Goal: Complete Application Form: Complete application form

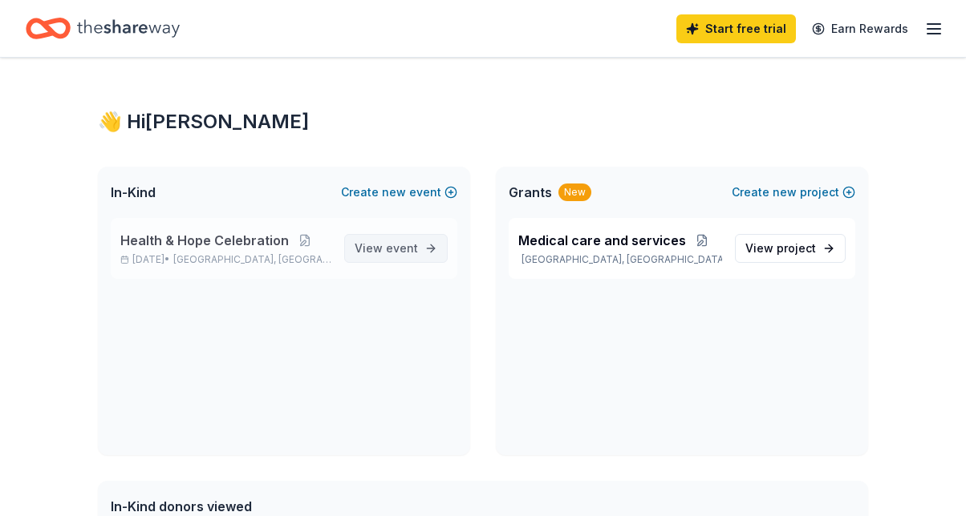
click at [384, 253] on span "View event" at bounding box center [385, 248] width 63 height 19
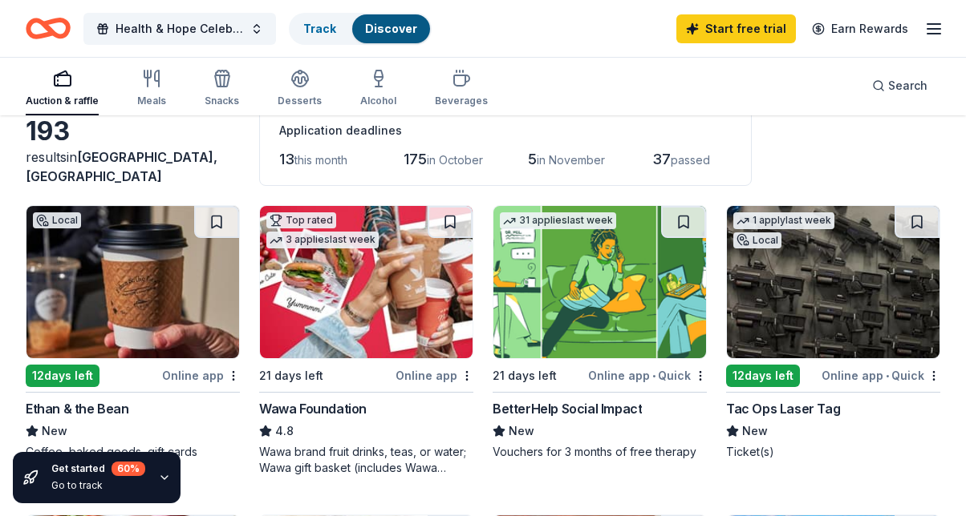
scroll to position [100, 0]
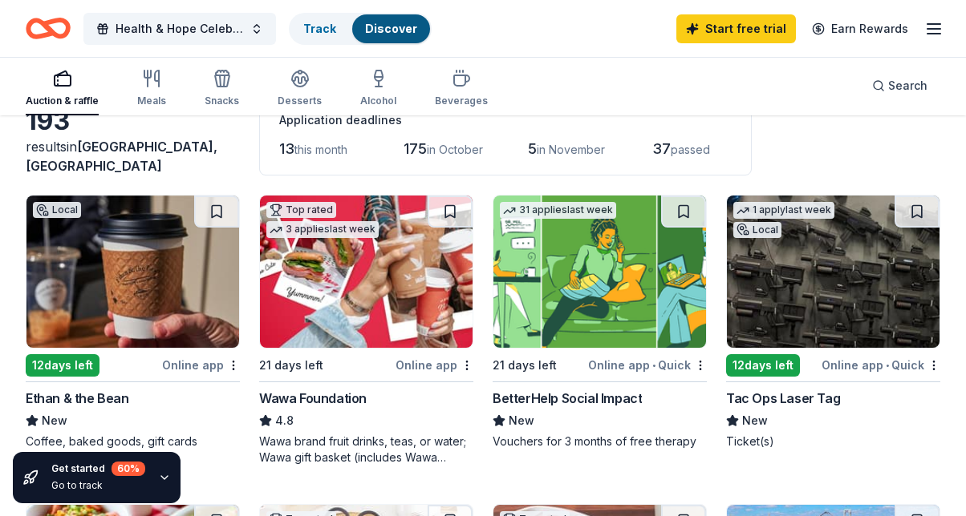
click at [192, 363] on div "Online app" at bounding box center [201, 365] width 78 height 20
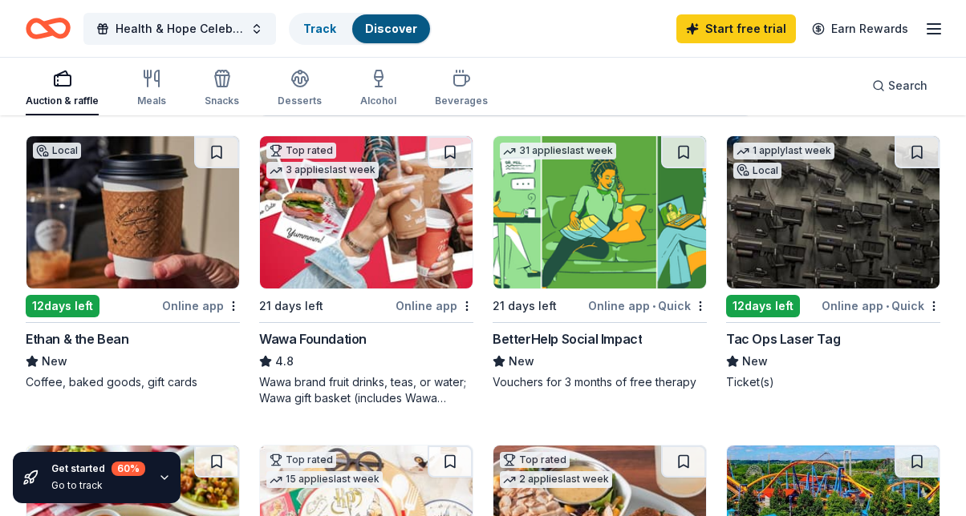
scroll to position [158, 0]
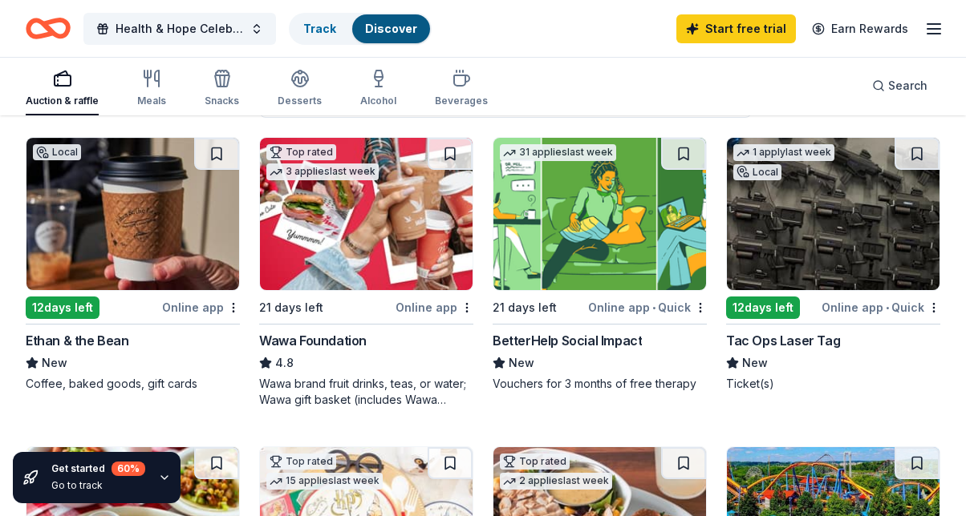
click at [115, 202] on img at bounding box center [132, 214] width 213 height 152
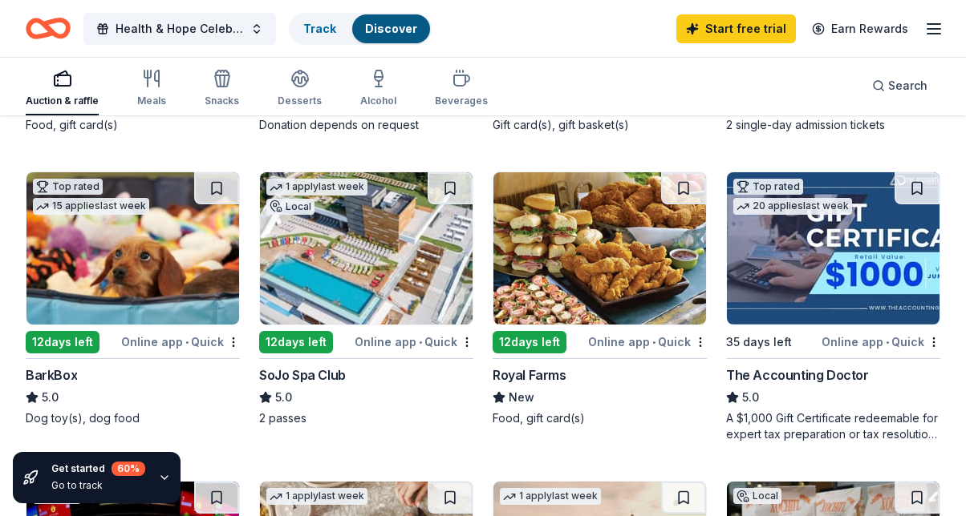
scroll to position [709, 0]
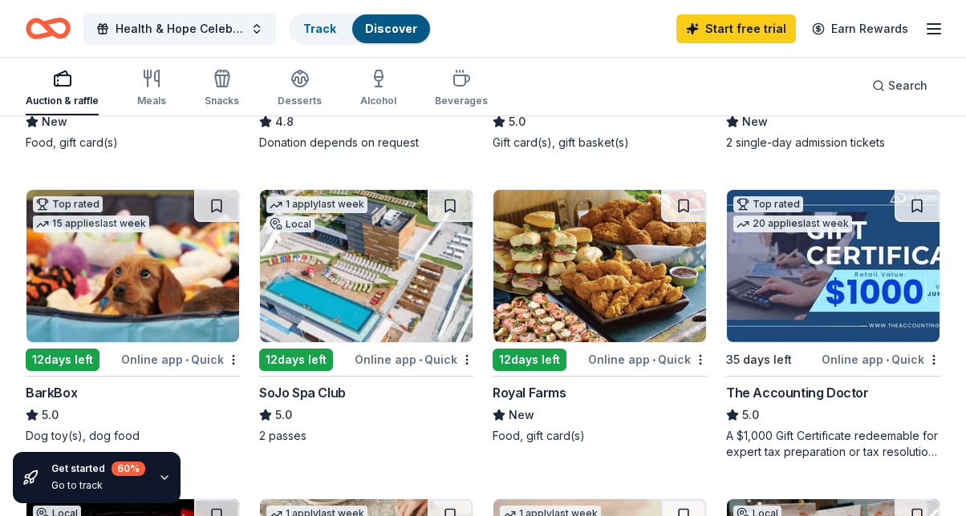
click at [317, 245] on img at bounding box center [366, 266] width 213 height 152
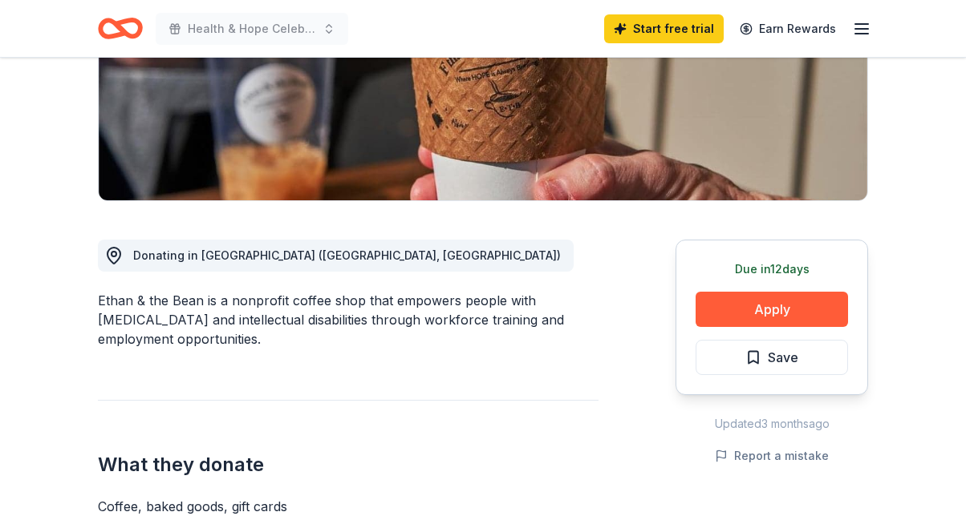
scroll to position [289, 0]
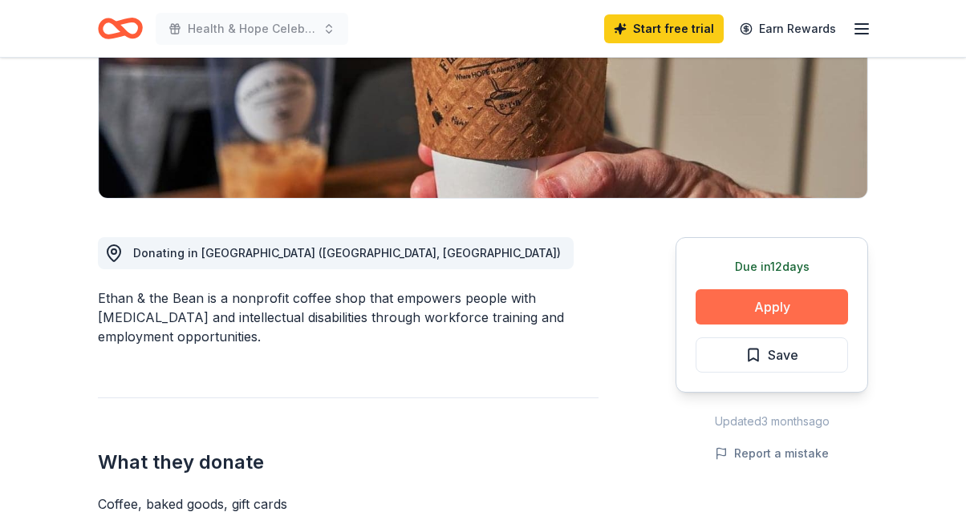
click at [736, 308] on button "Apply" at bounding box center [771, 307] width 152 height 35
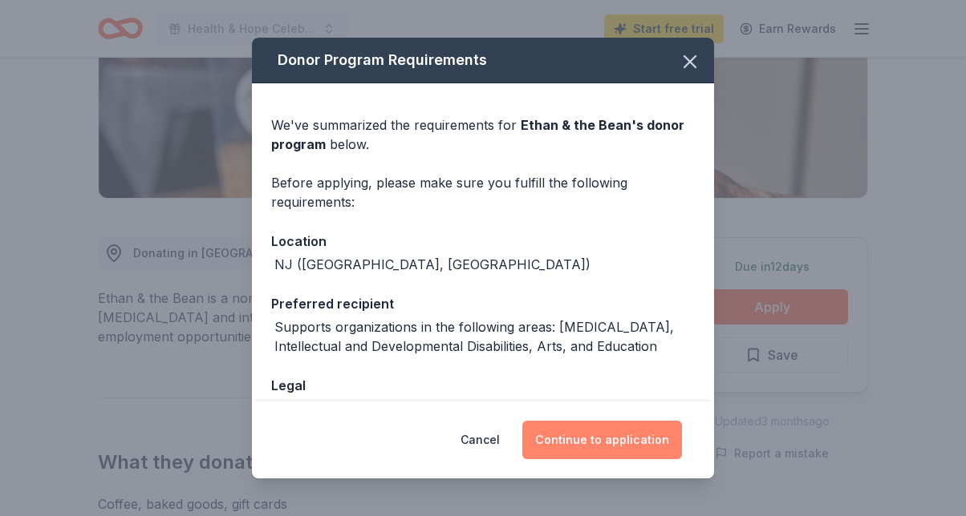
click at [586, 439] on button "Continue to application" at bounding box center [602, 440] width 160 height 38
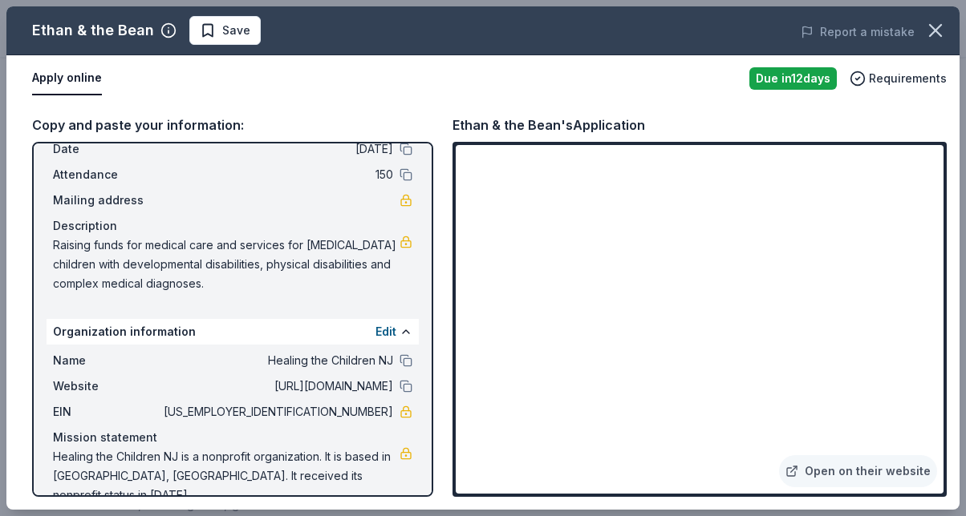
scroll to position [84, 0]
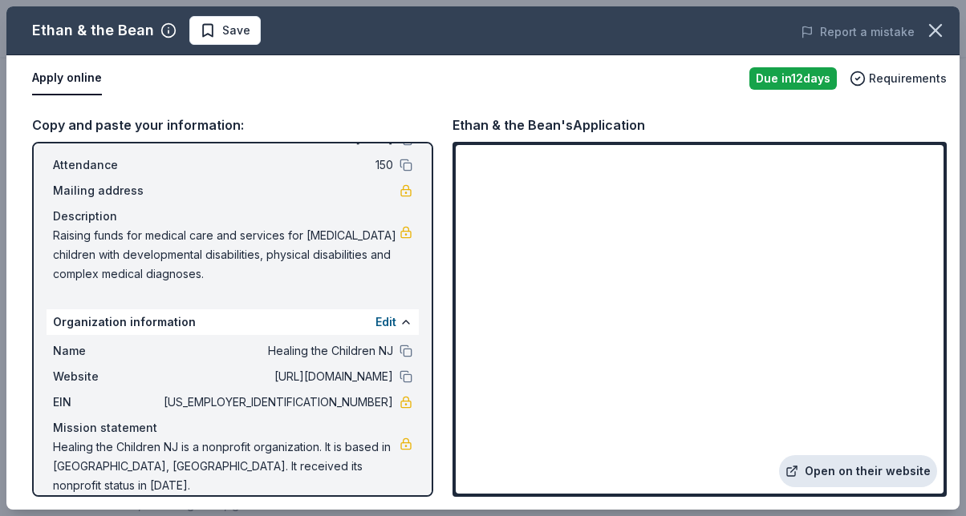
click at [841, 471] on link "Open on their website" at bounding box center [858, 472] width 158 height 32
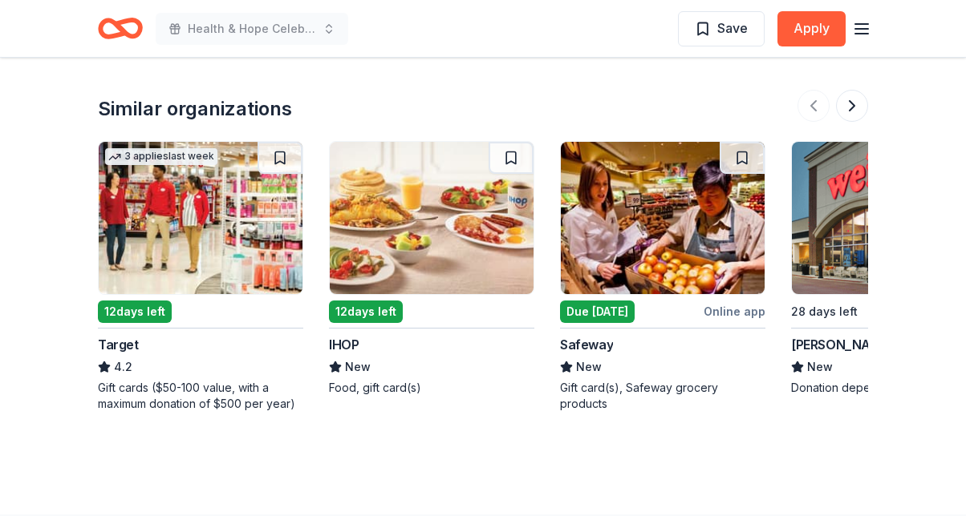
scroll to position [1555, 0]
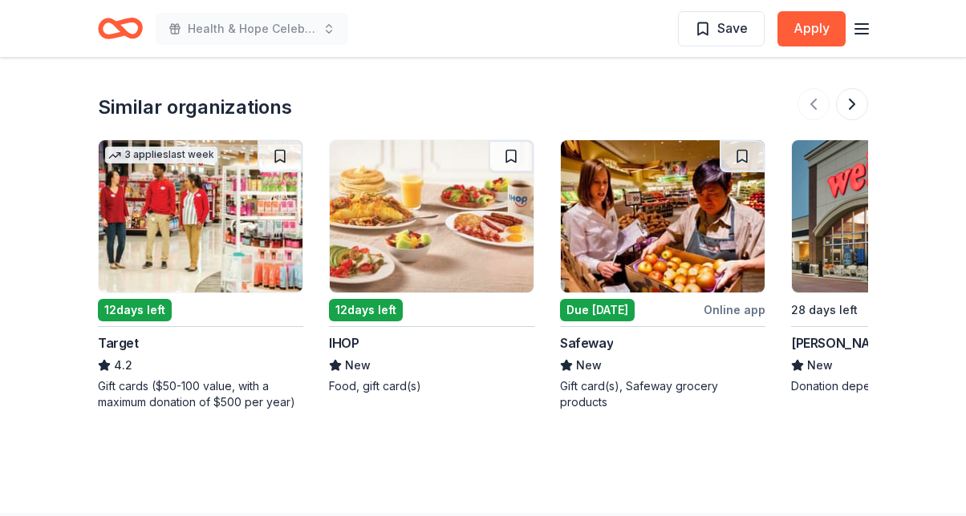
click at [175, 196] on img at bounding box center [201, 216] width 204 height 152
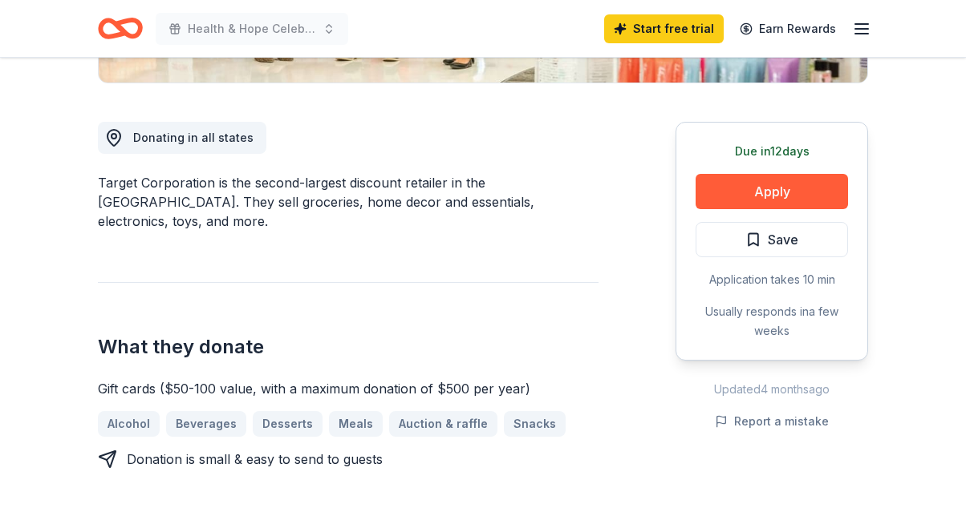
scroll to position [395, 0]
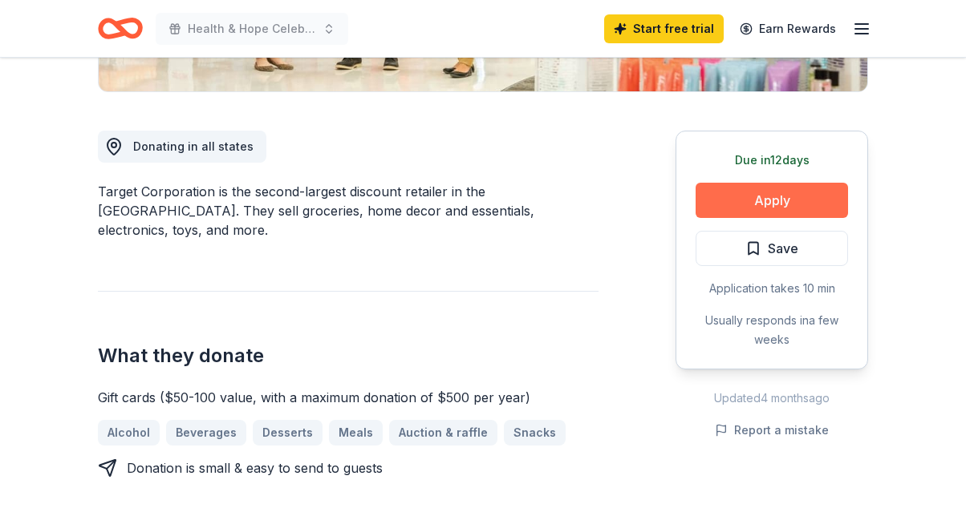
click at [749, 200] on button "Apply" at bounding box center [771, 200] width 152 height 35
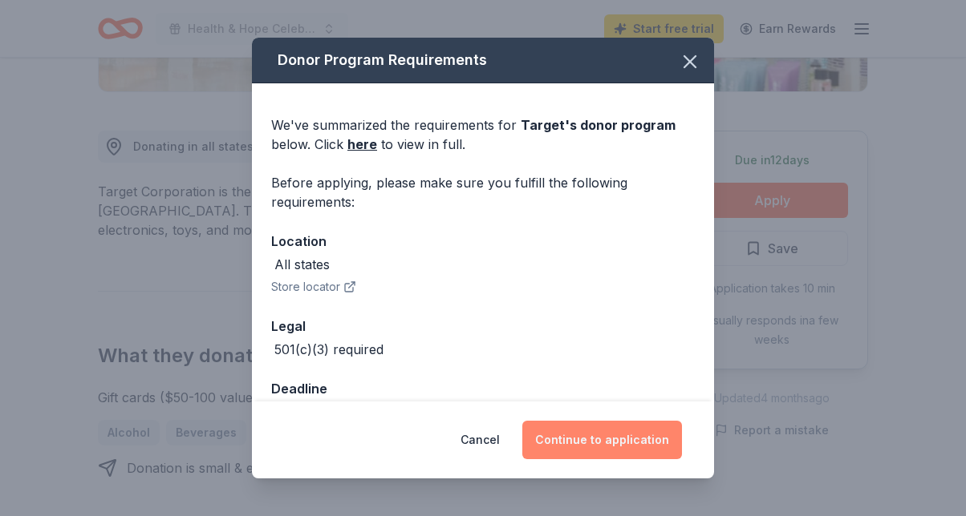
click at [578, 437] on button "Continue to application" at bounding box center [602, 440] width 160 height 38
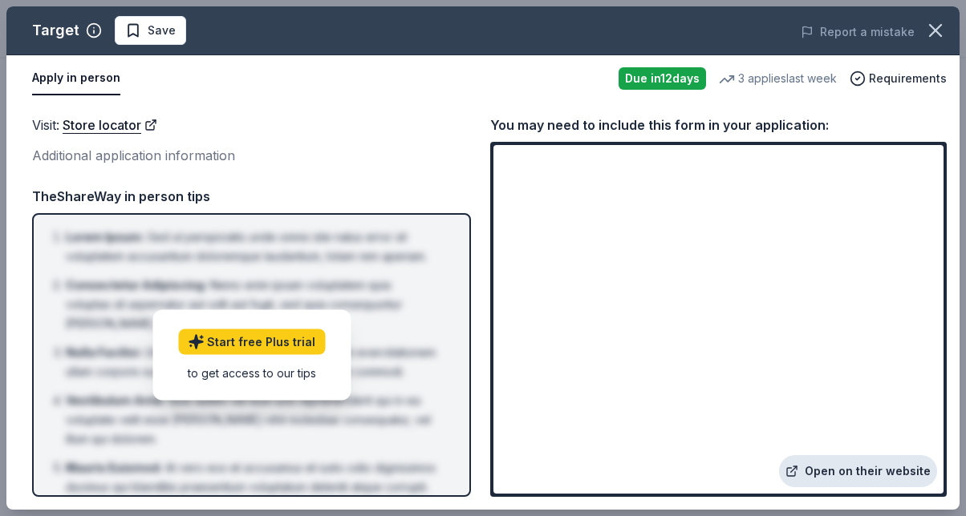
click at [829, 472] on link "Open on their website" at bounding box center [858, 472] width 158 height 32
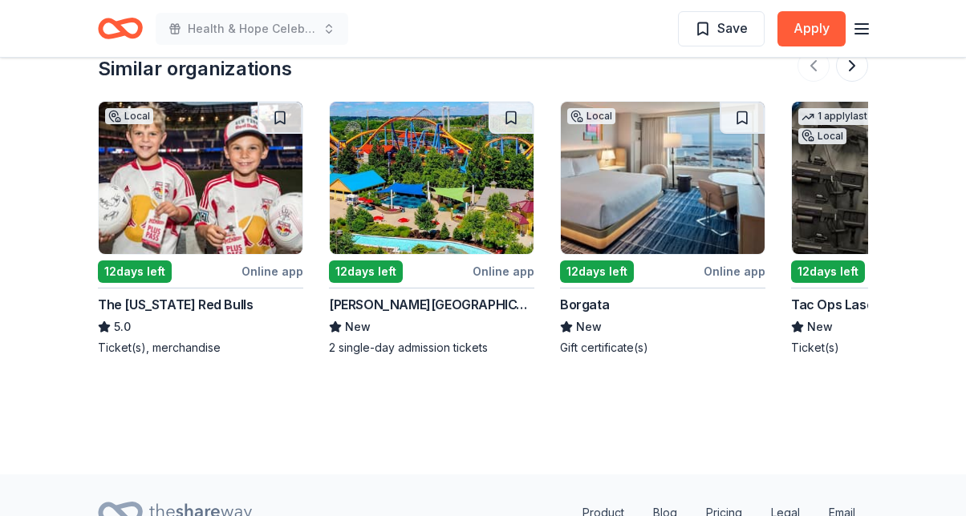
click at [197, 188] on img at bounding box center [201, 178] width 204 height 152
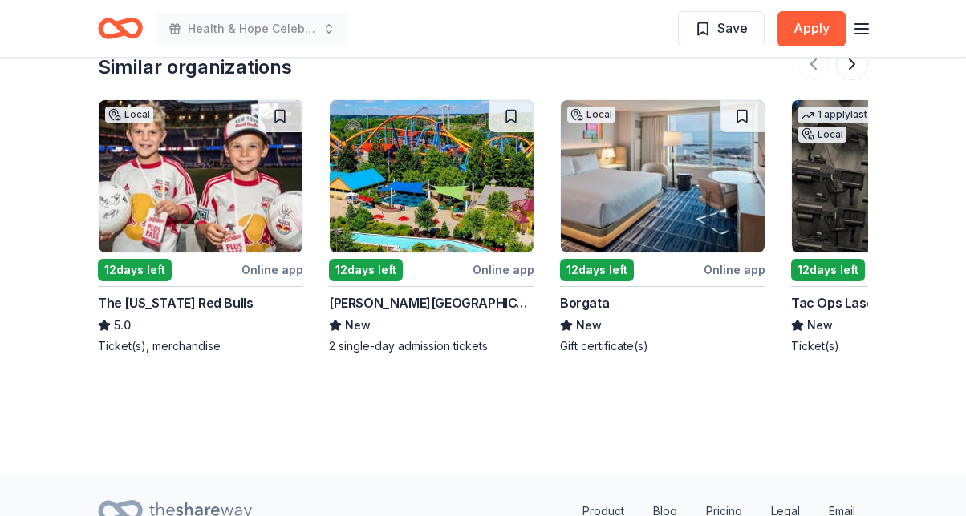
click at [647, 153] on img at bounding box center [663, 176] width 204 height 152
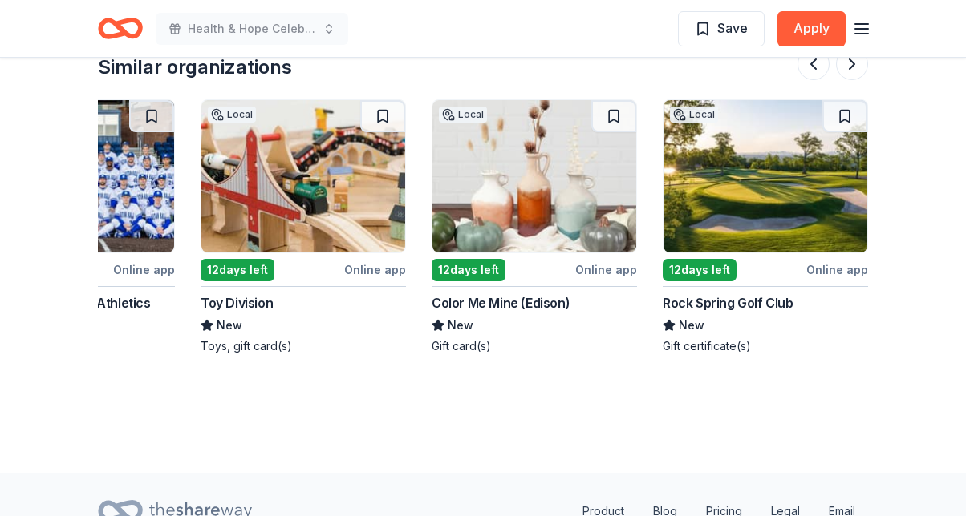
scroll to position [0, 1510]
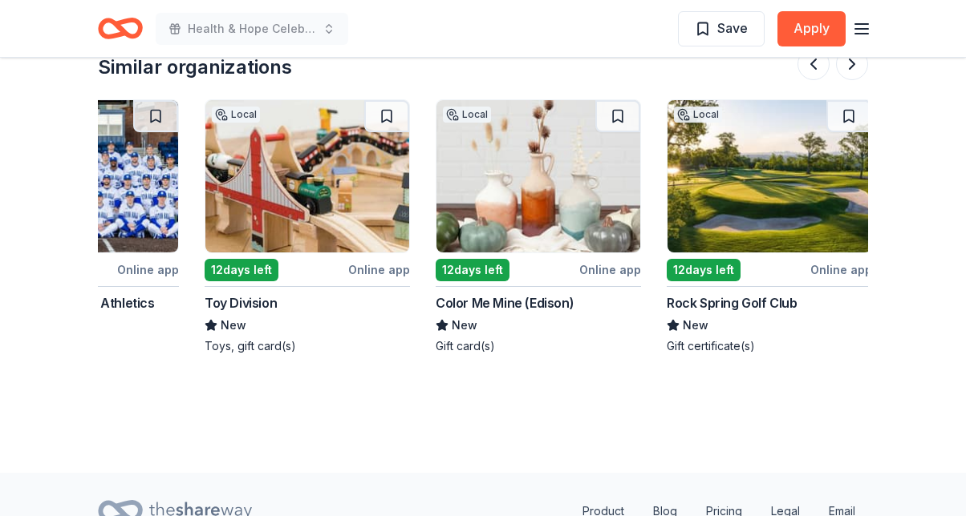
click at [546, 168] on img at bounding box center [538, 176] width 204 height 152
click at [276, 147] on img at bounding box center [307, 176] width 204 height 152
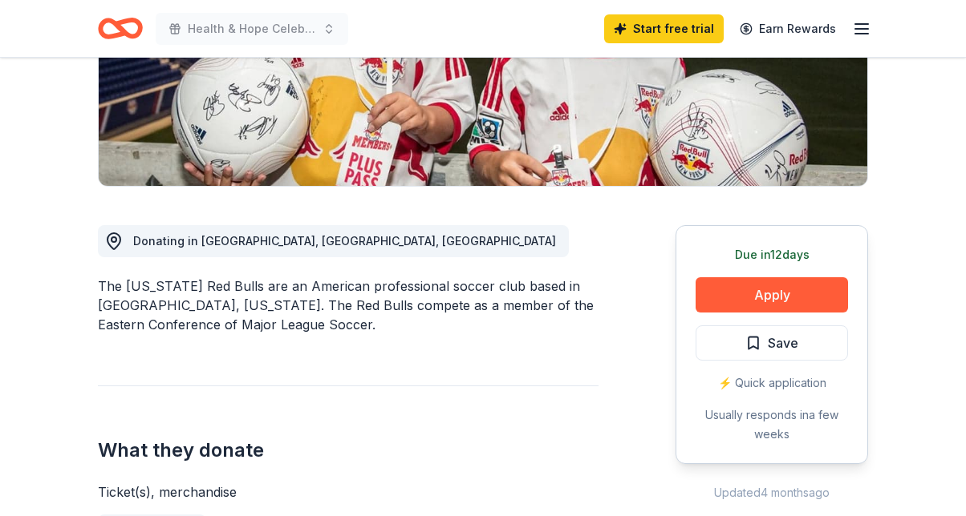
scroll to position [302, 0]
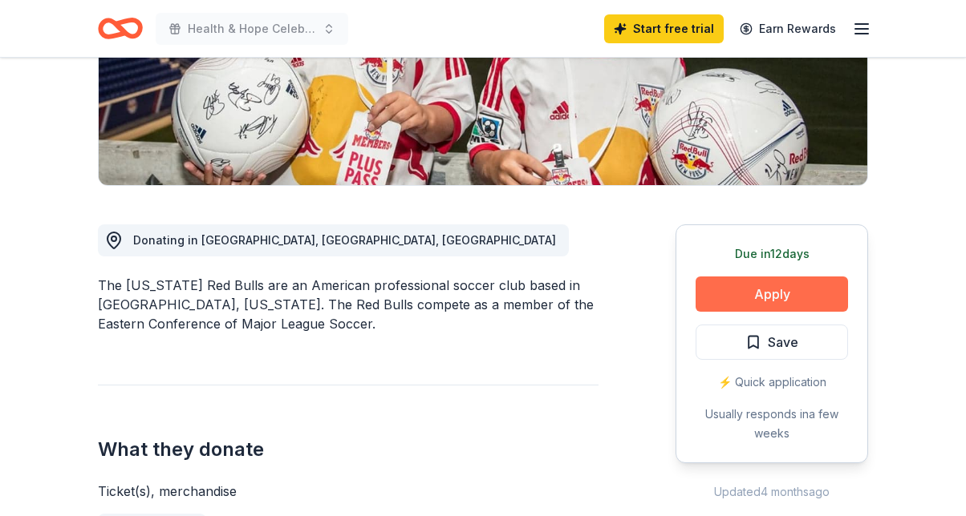
click at [761, 294] on button "Apply" at bounding box center [771, 294] width 152 height 35
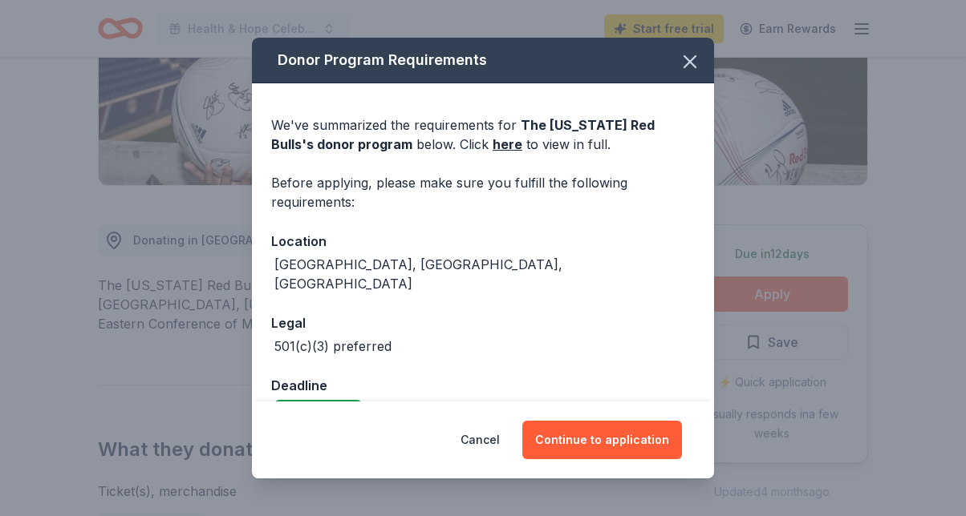
scroll to position [20, 0]
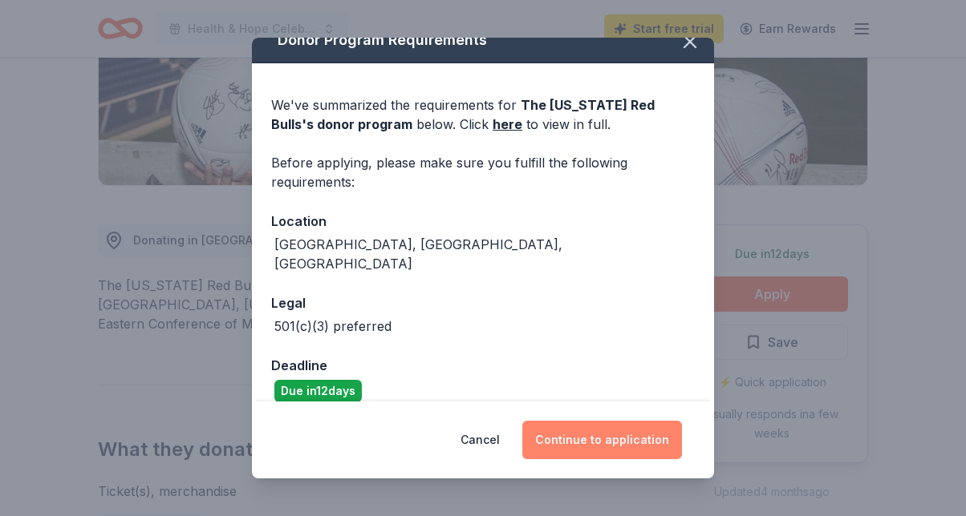
click at [579, 435] on button "Continue to application" at bounding box center [602, 440] width 160 height 38
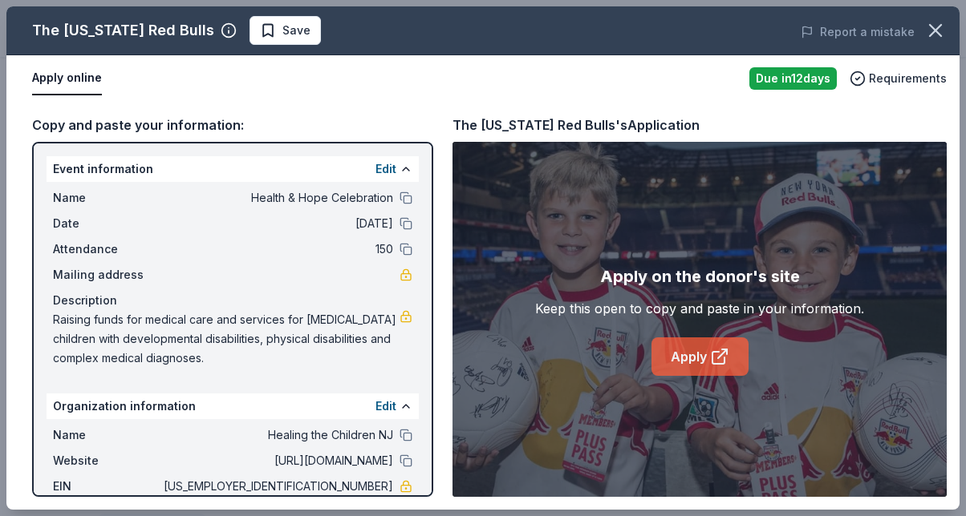
click at [676, 361] on link "Apply" at bounding box center [699, 357] width 97 height 38
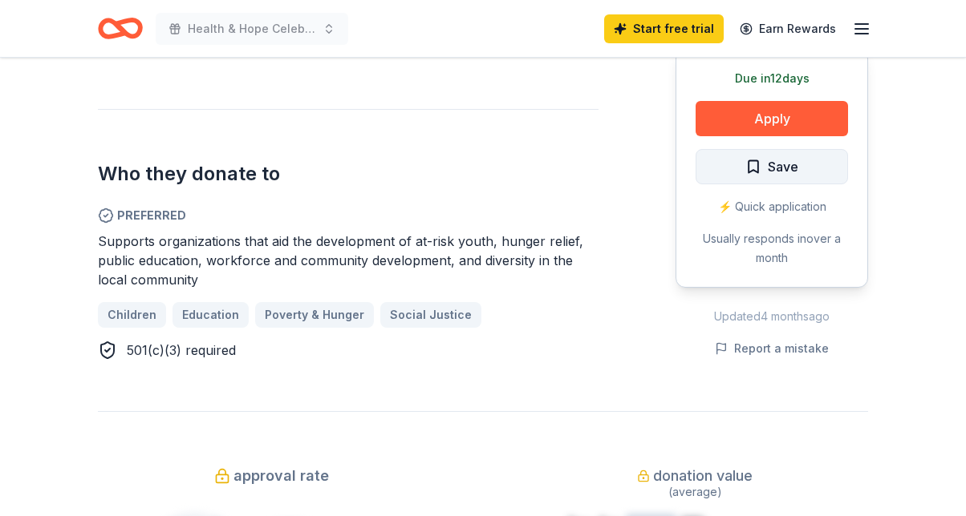
scroll to position [802, 0]
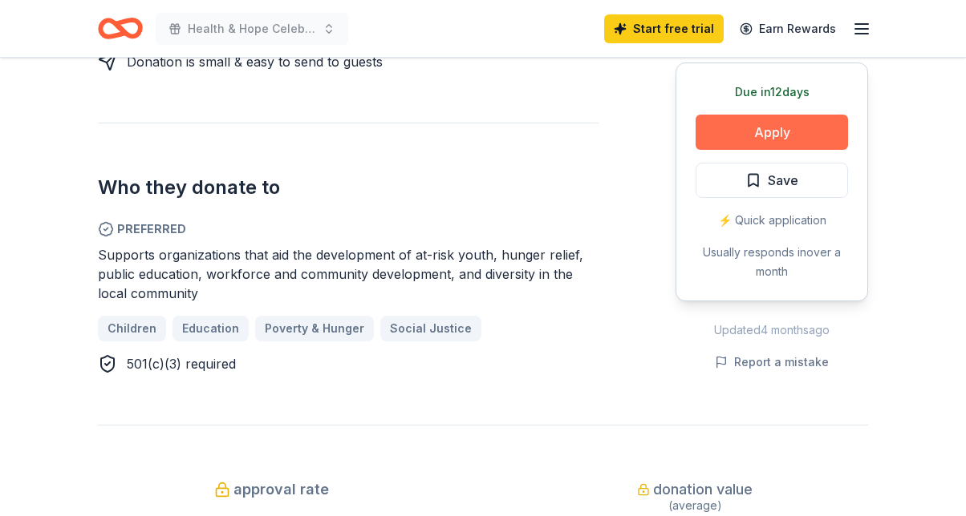
click at [763, 128] on button "Apply" at bounding box center [771, 132] width 152 height 35
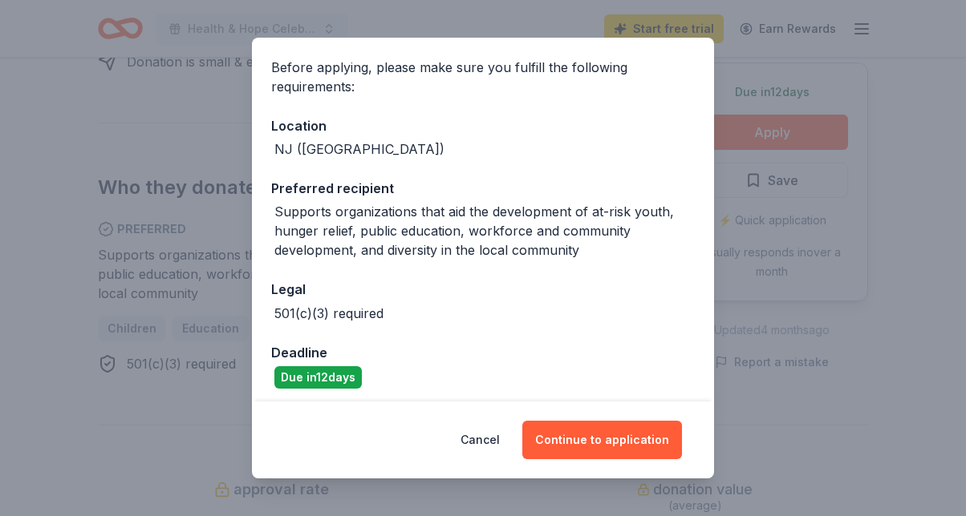
scroll to position [121, 0]
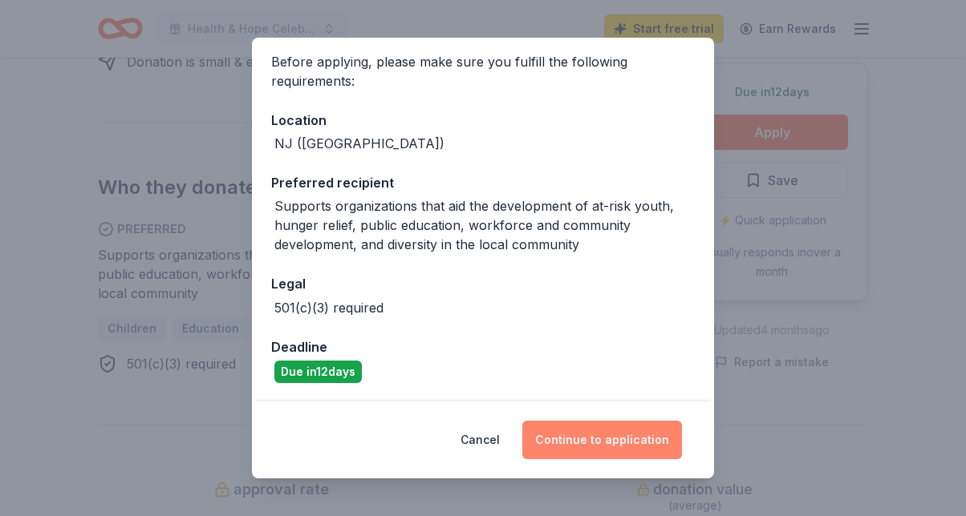
click at [571, 439] on button "Continue to application" at bounding box center [602, 440] width 160 height 38
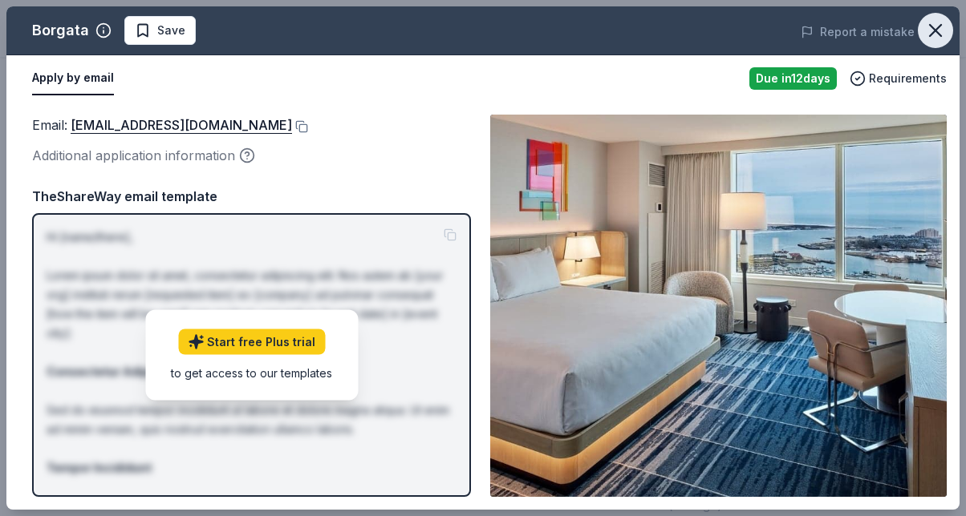
click at [937, 30] on icon "button" at bounding box center [935, 30] width 22 height 22
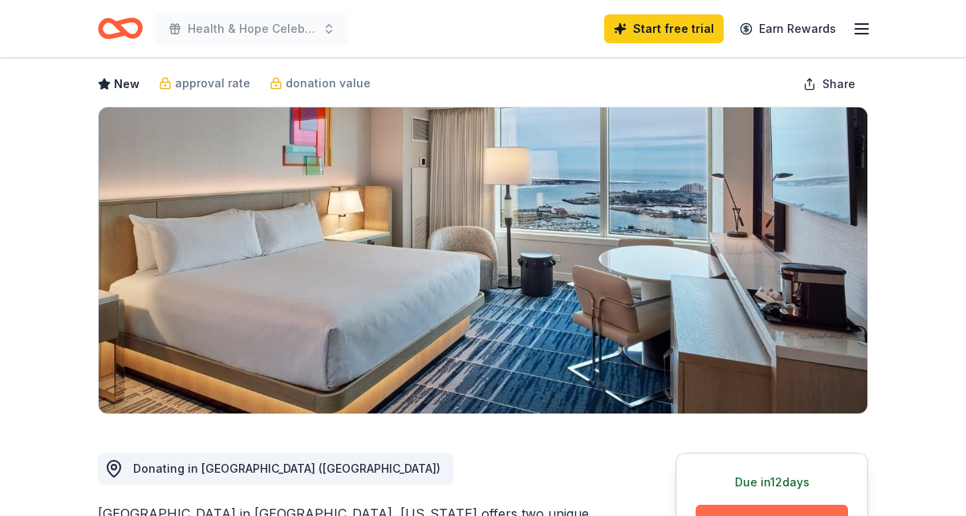
scroll to position [0, 0]
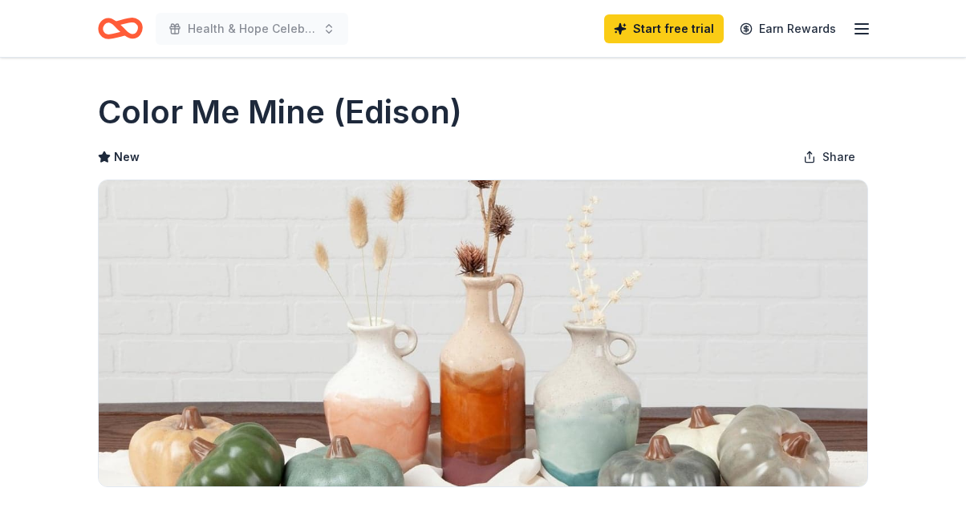
scroll to position [324, 0]
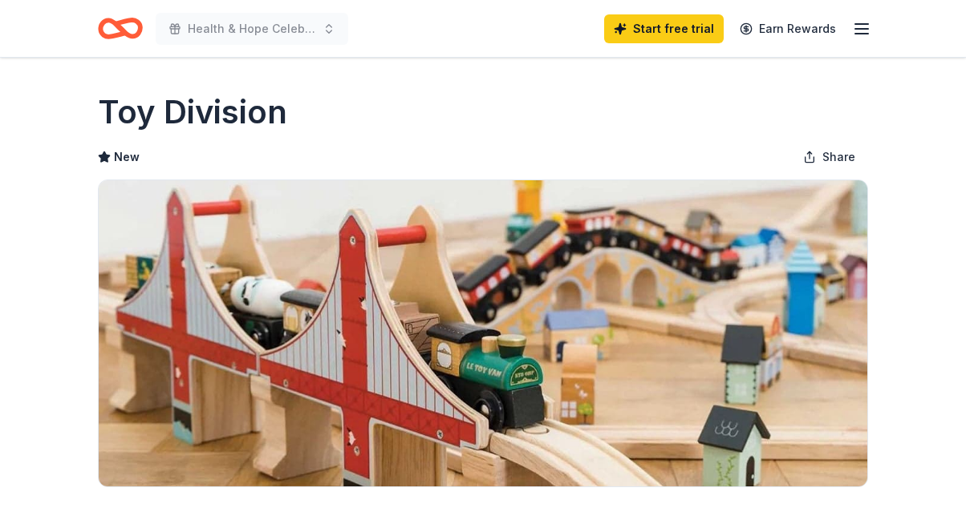
scroll to position [207, 0]
